Goal: Navigation & Orientation: Understand site structure

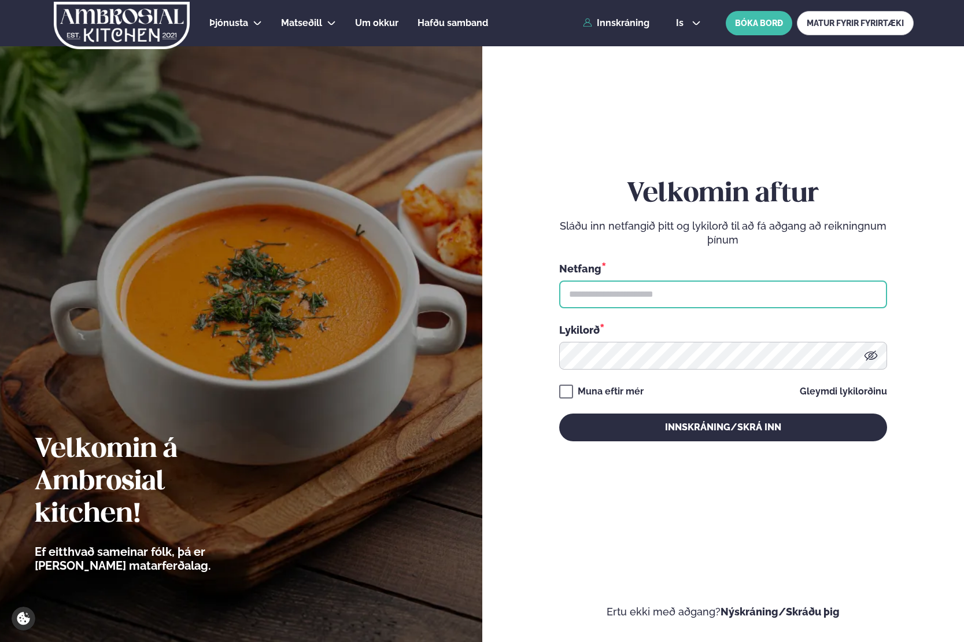
click at [609, 290] on input "text" at bounding box center [723, 295] width 328 height 28
type input "**********"
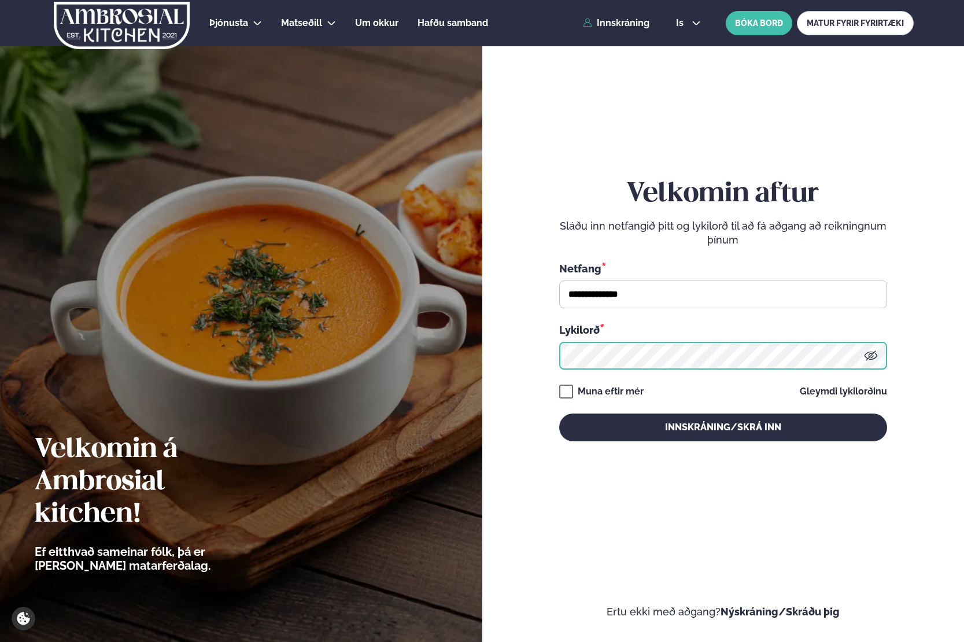
click at [559, 414] on button "Innskráning/Skrá inn" at bounding box center [723, 428] width 328 height 28
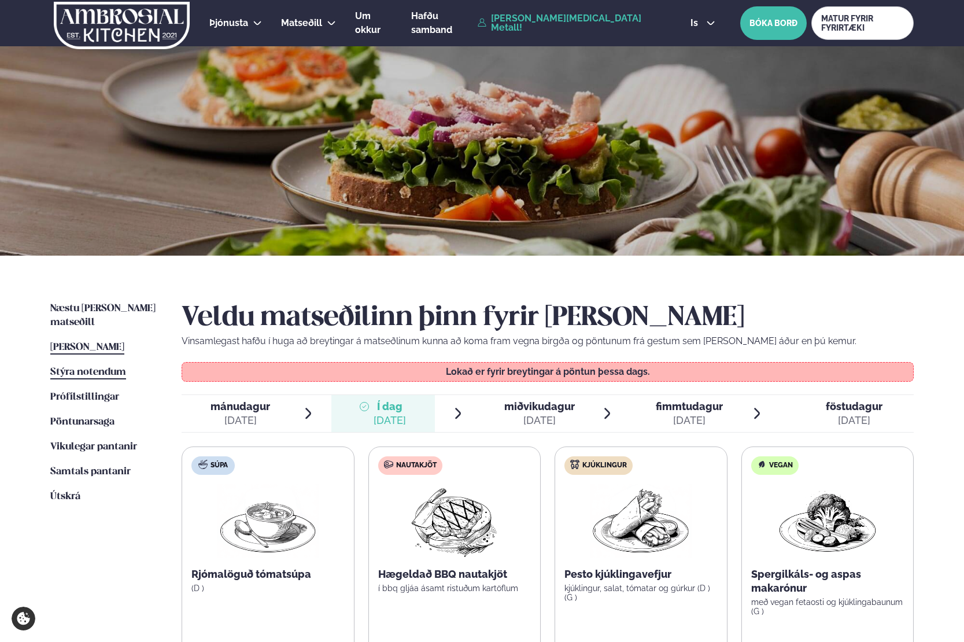
click at [87, 367] on span "Stýra notendum" at bounding box center [88, 372] width 76 height 10
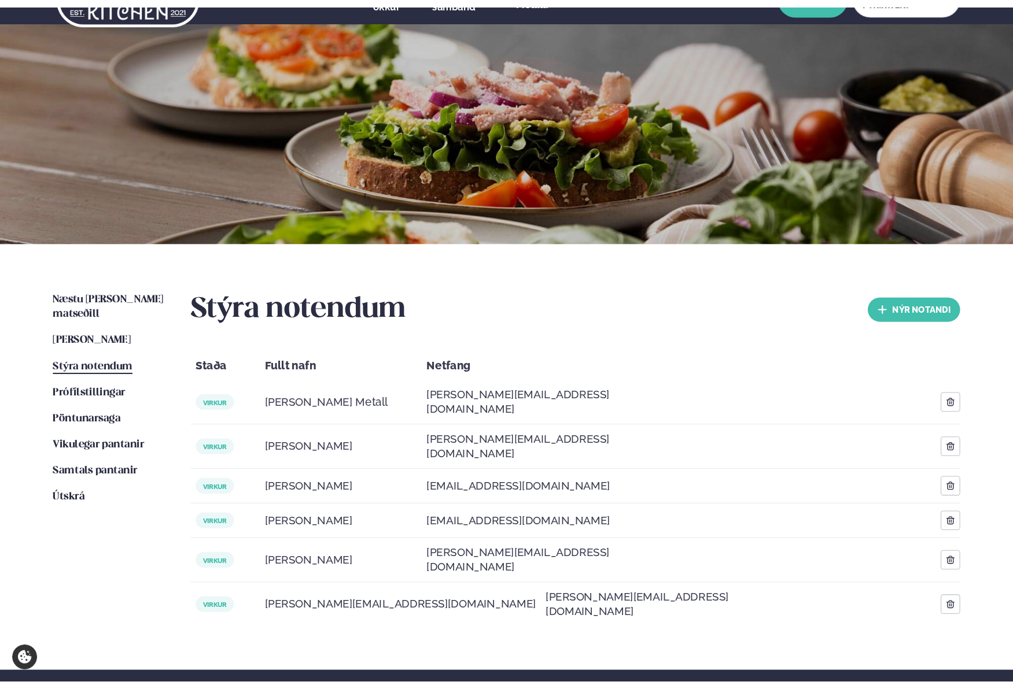
scroll to position [37, 0]
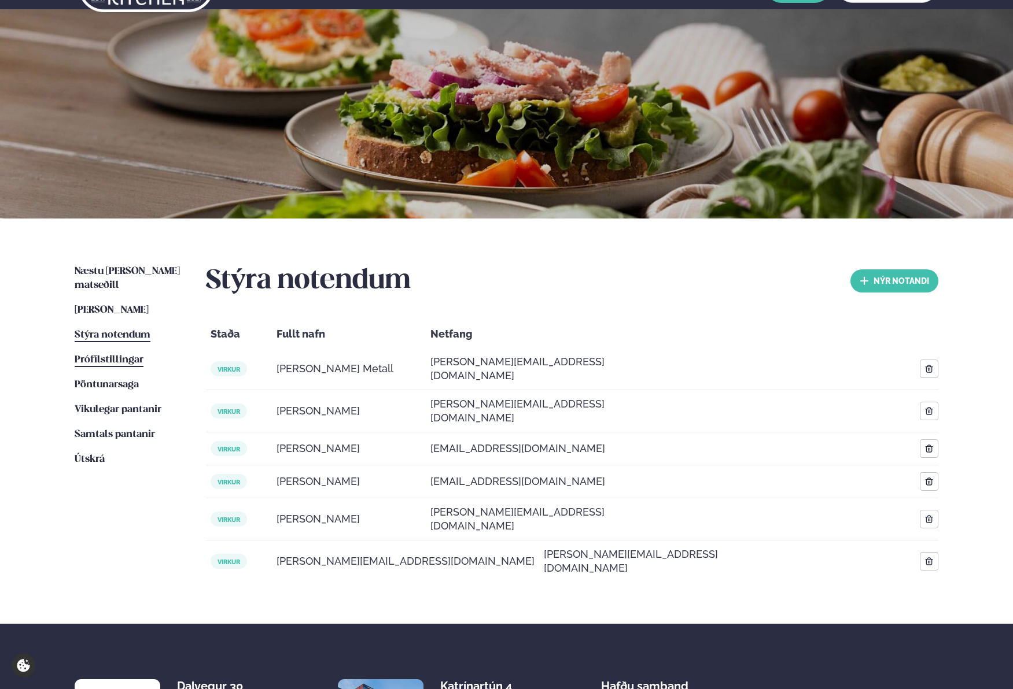
click at [117, 355] on span "Prófílstillingar" at bounding box center [109, 360] width 69 height 10
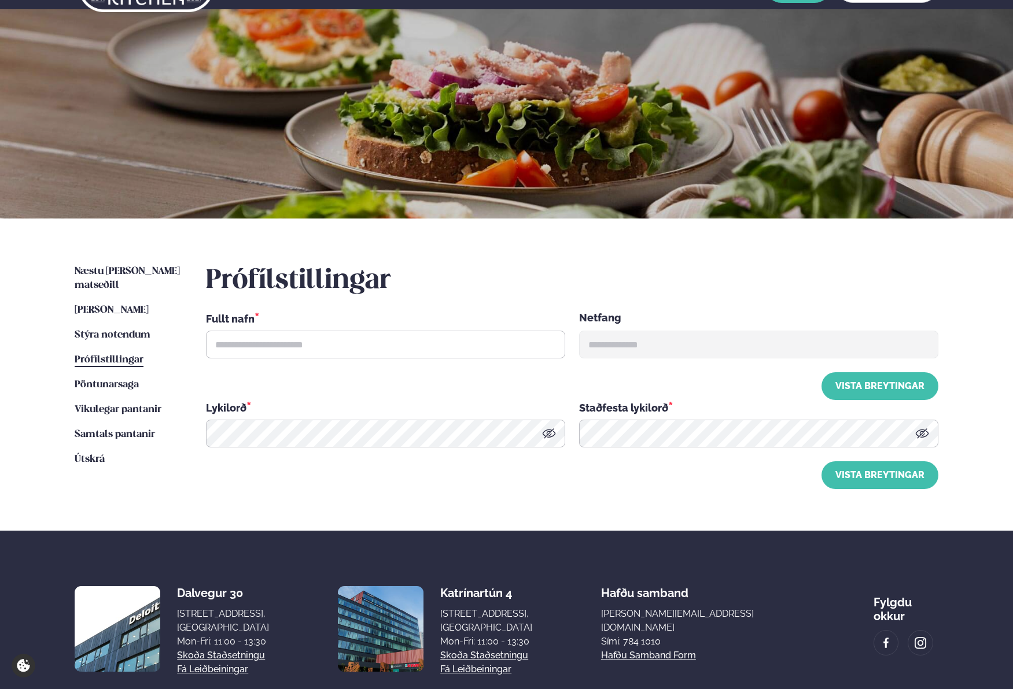
scroll to position [2, 0]
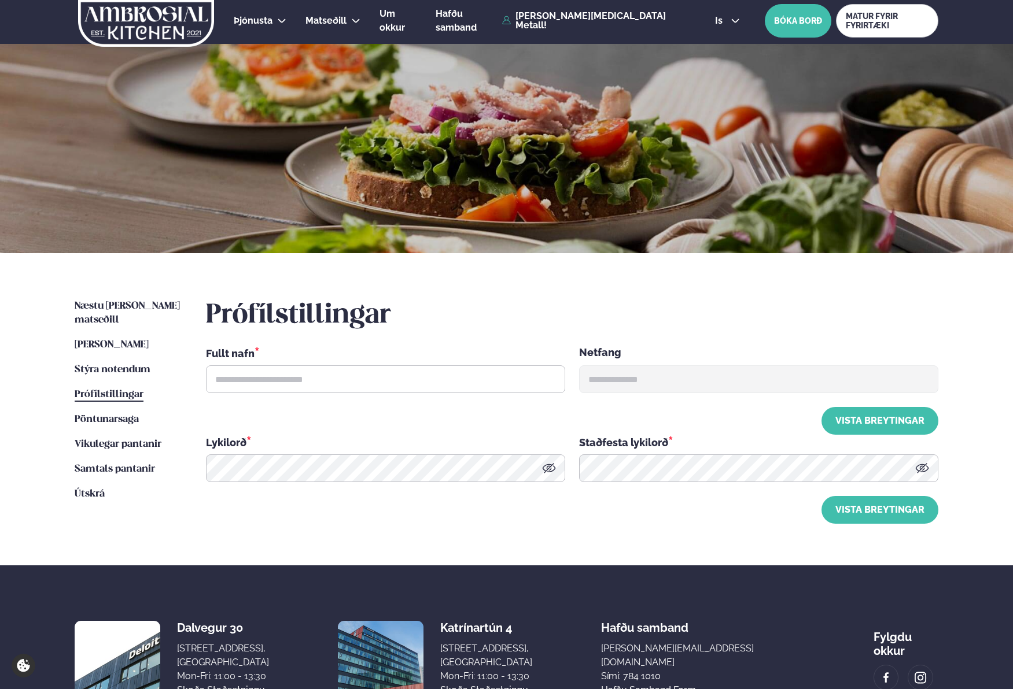
type input "**********"
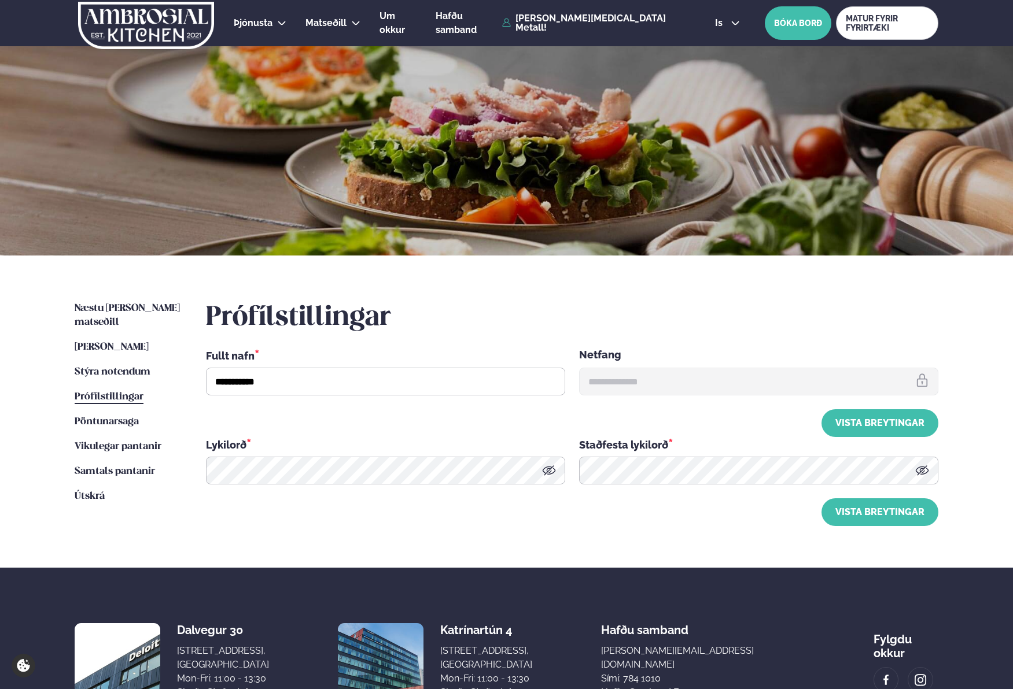
click at [109, 400] on ul "Næstu viku matseðill Næsta vika Þessa viku matseðill Þessa viku Stýra notendum …" at bounding box center [129, 414] width 108 height 224
click at [110, 417] on span "Pöntunarsaga" at bounding box center [107, 422] width 64 height 10
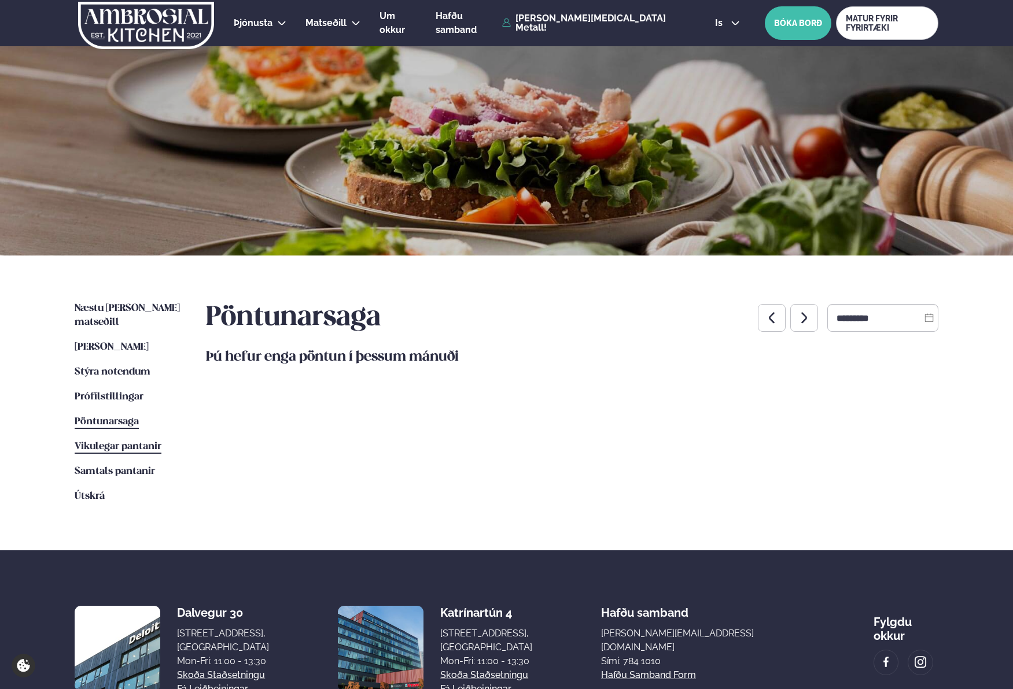
click at [127, 442] on span "Vikulegar pantanir" at bounding box center [118, 447] width 87 height 10
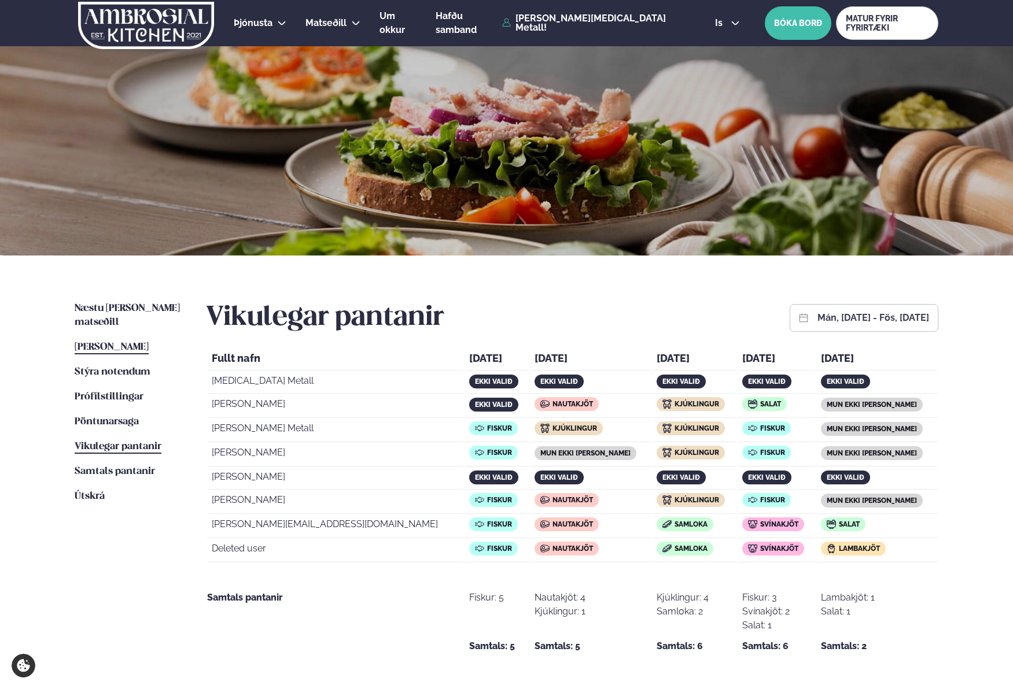
click at [119, 342] on span "[PERSON_NAME]" at bounding box center [112, 347] width 74 height 10
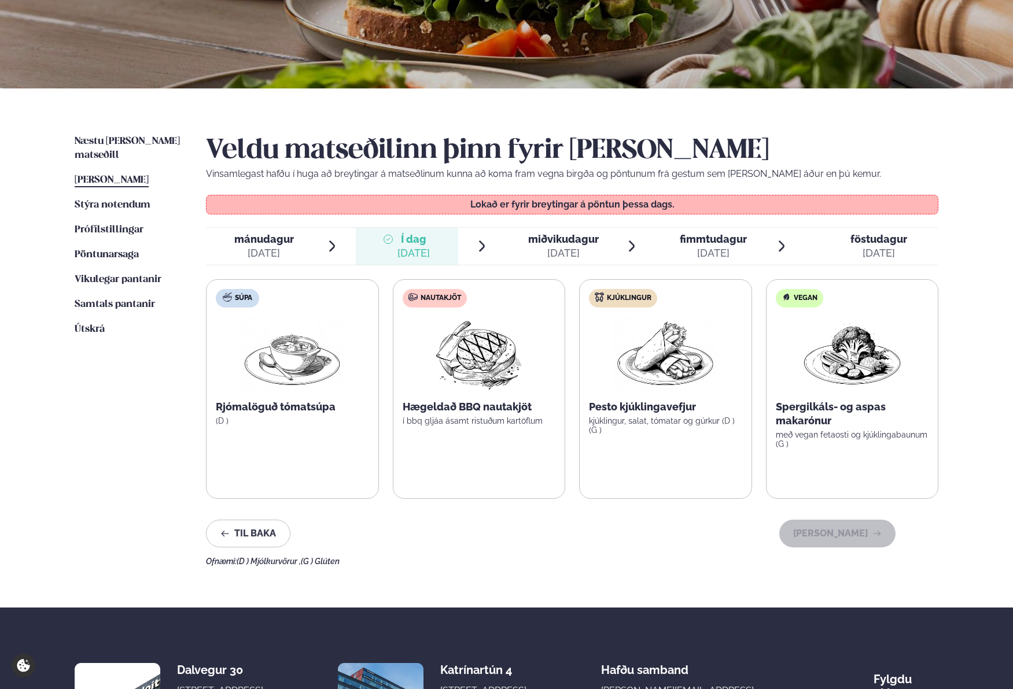
scroll to position [161, 0]
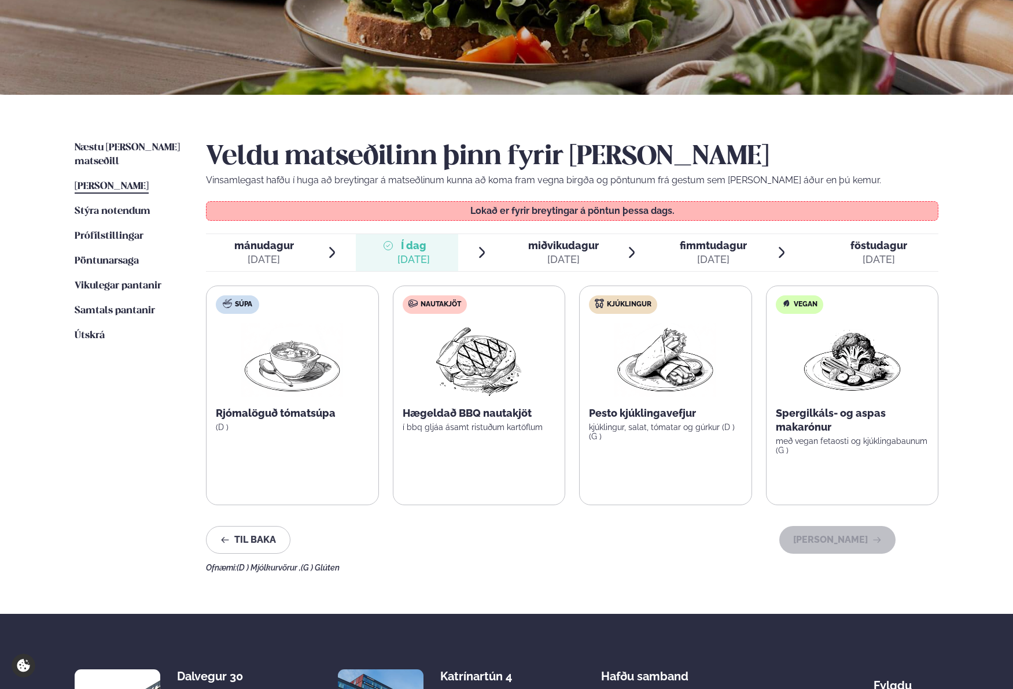
click at [868, 248] on span "föstudagur" at bounding box center [878, 245] width 57 height 12
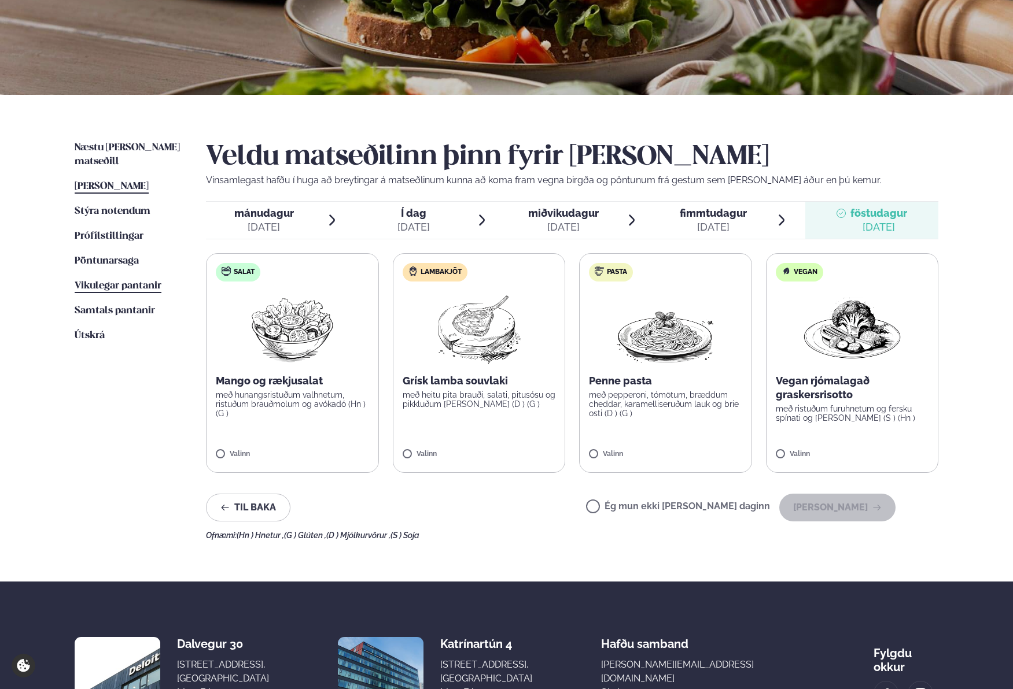
click at [99, 281] on span "Vikulegar pantanir" at bounding box center [118, 286] width 87 height 10
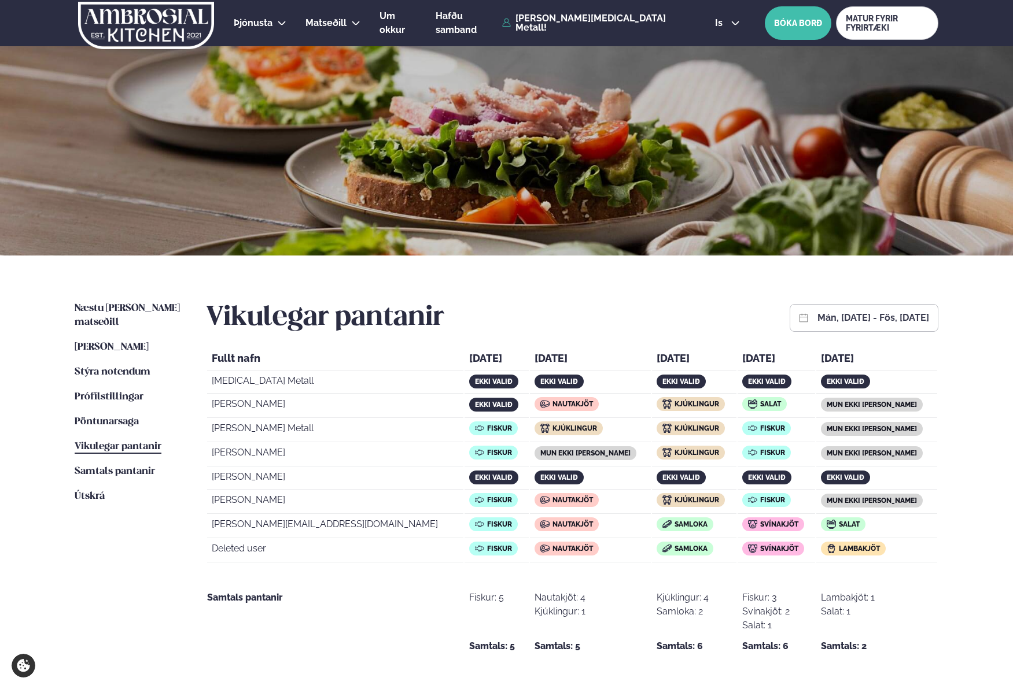
click at [954, 562] on div "Næstu viku matseðill Næsta vika Þessa viku matseðill Þessa viku Stýra notendum …" at bounding box center [506, 476] width 933 height 441
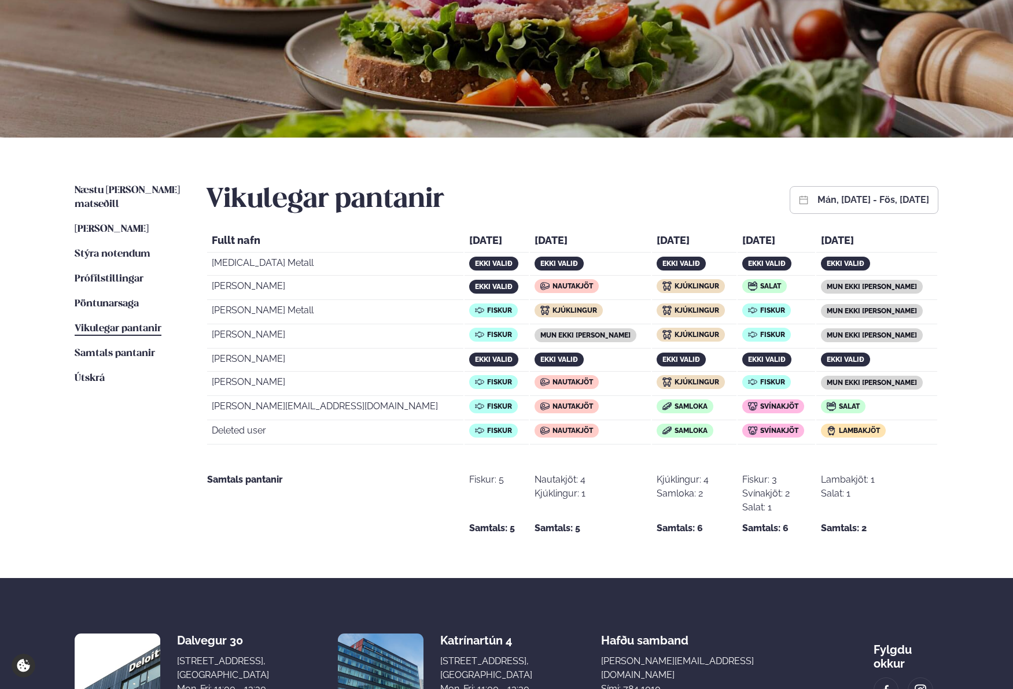
scroll to position [83, 0]
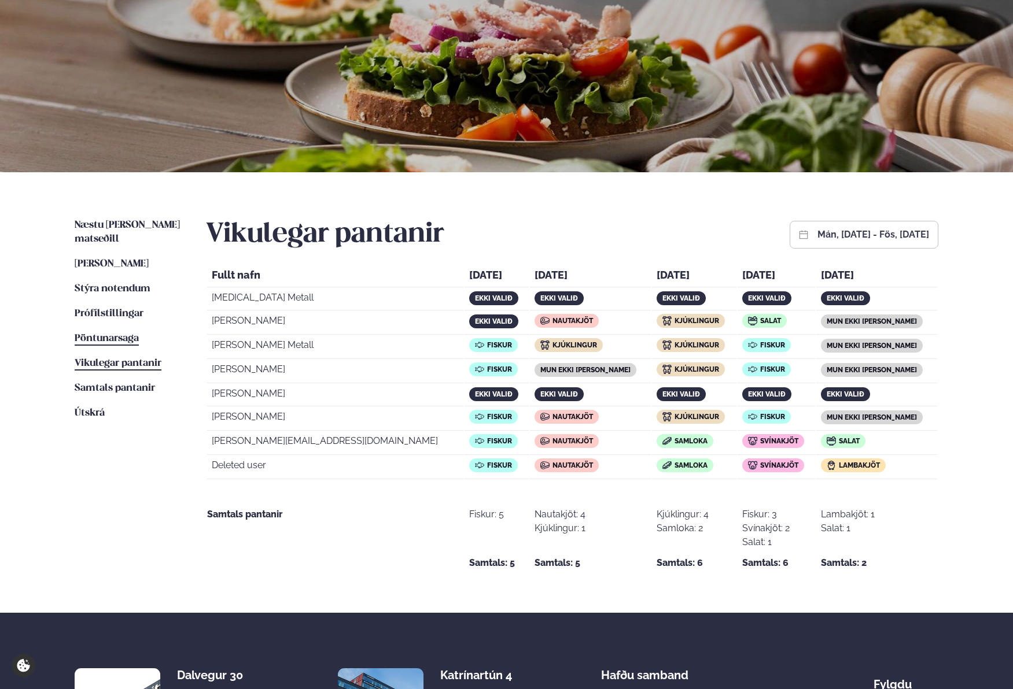
click at [110, 334] on span "Pöntunarsaga" at bounding box center [107, 339] width 64 height 10
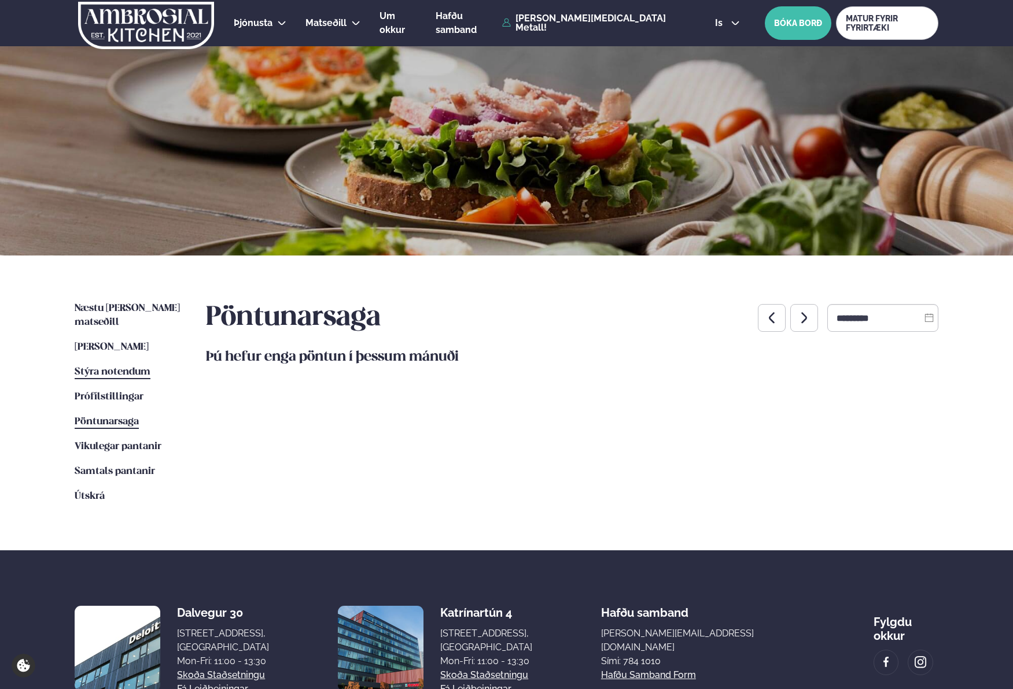
click at [109, 367] on span "Stýra notendum" at bounding box center [113, 372] width 76 height 10
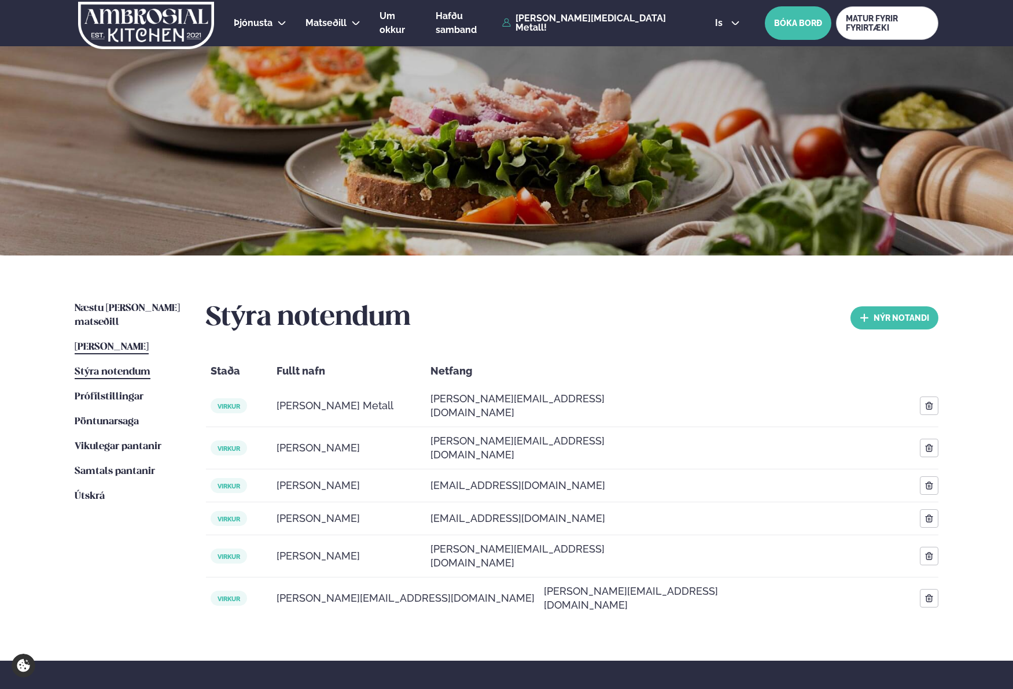
click at [117, 342] on span "[PERSON_NAME]" at bounding box center [112, 347] width 74 height 10
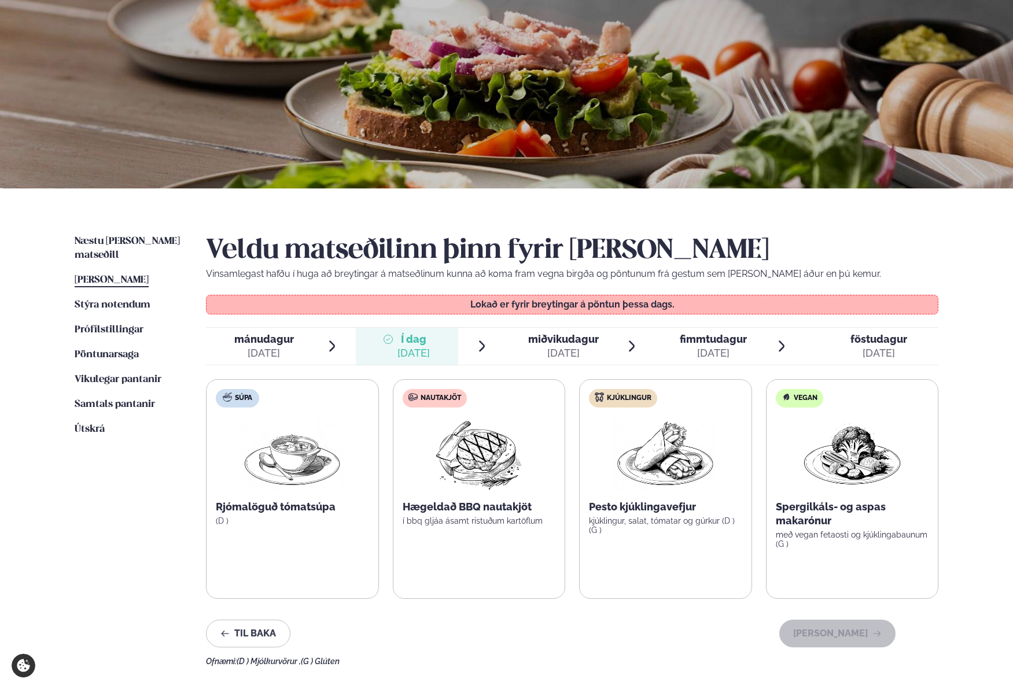
scroll to position [68, 0]
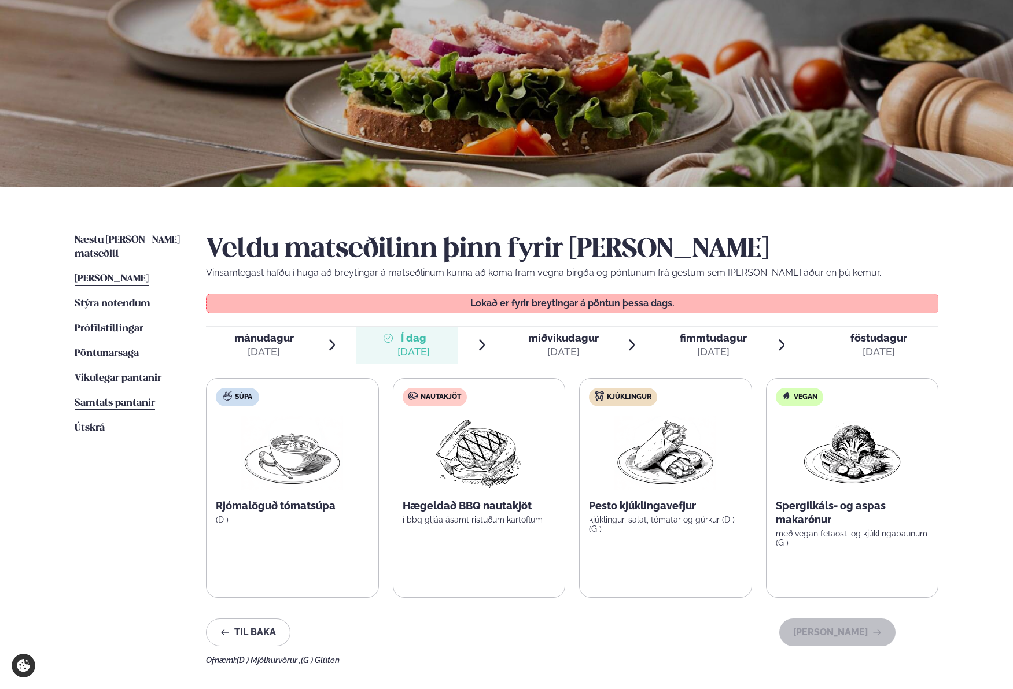
click at [97, 399] on span "Samtals pantanir" at bounding box center [115, 404] width 80 height 10
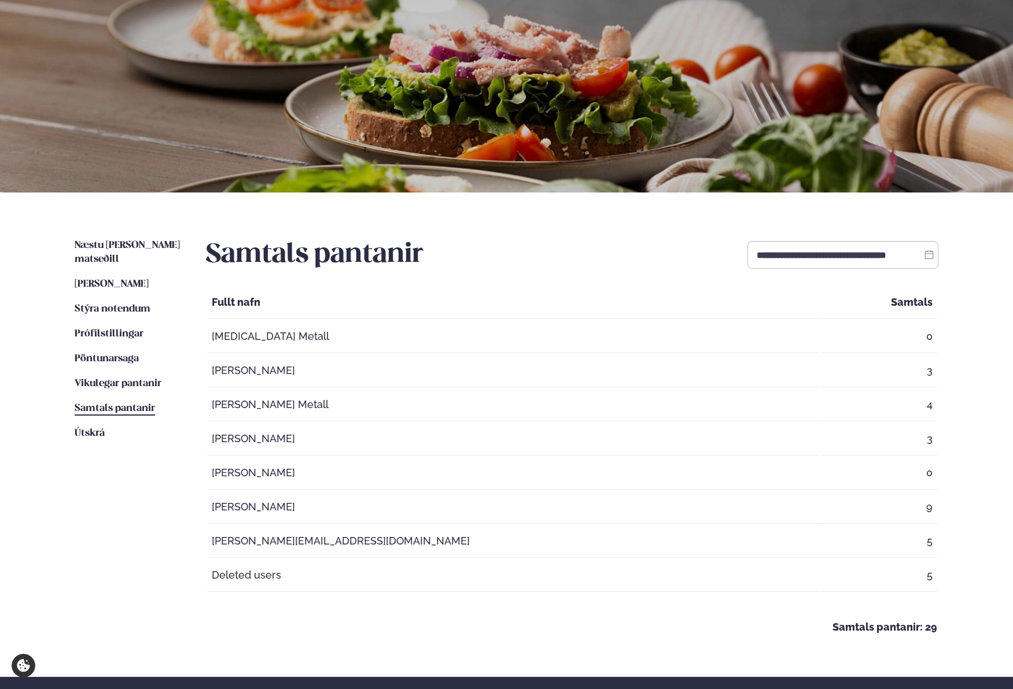
scroll to position [65, 0]
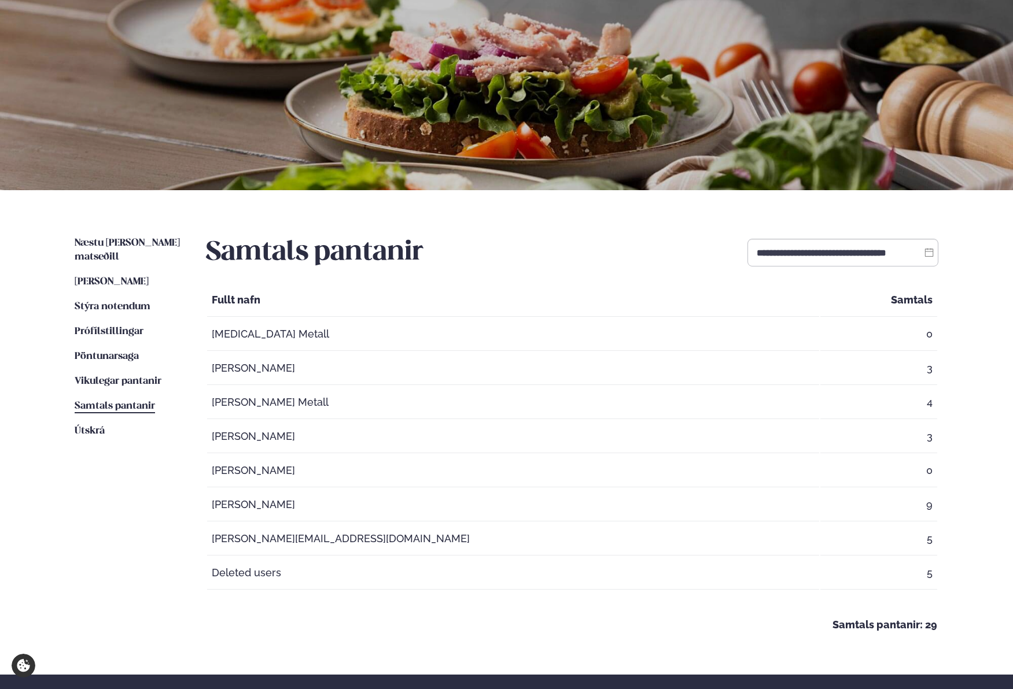
click at [17, 294] on div "Þjónusta Hádegismatur fyrir fyrirtæki Fyrirtækja veitingar Einkapartý Matseðill…" at bounding box center [506, 422] width 1013 height 975
